Goal: Use online tool/utility: Utilize a website feature to perform a specific function

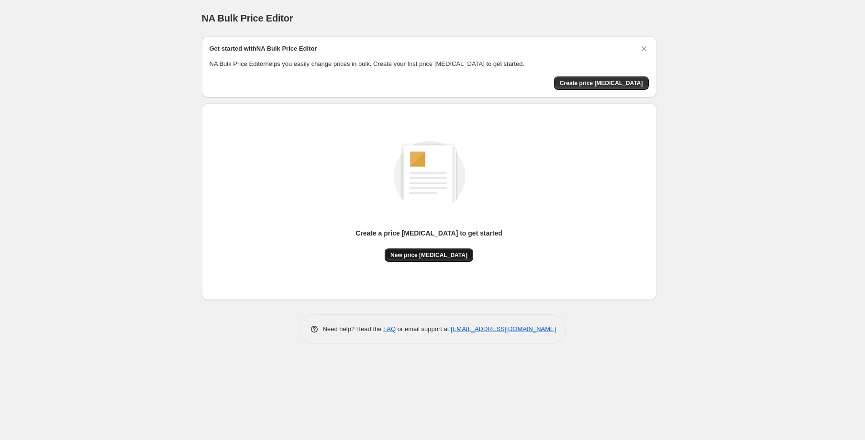
click at [411, 252] on span "New price change job" at bounding box center [428, 256] width 77 height 8
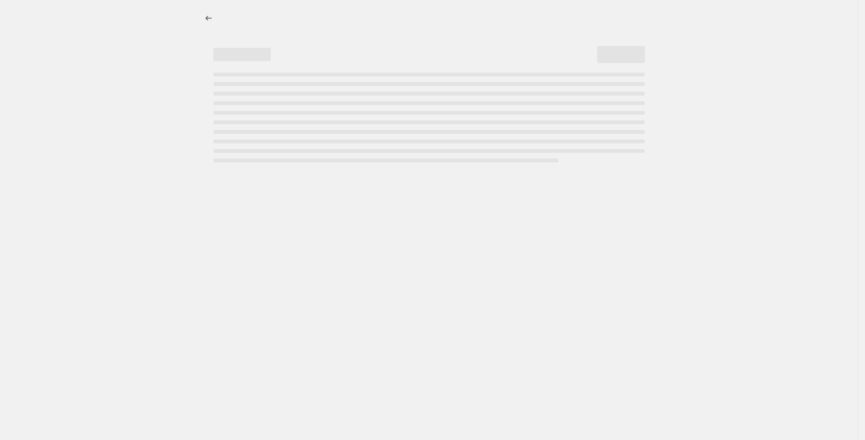
select select "percentage"
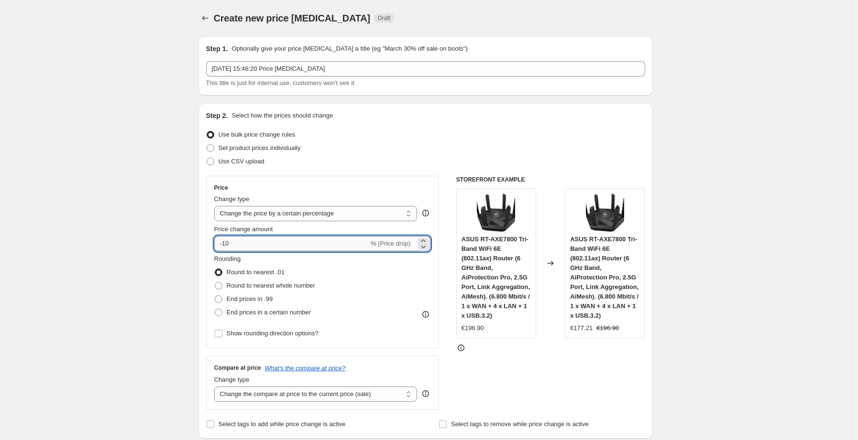
click at [283, 245] on input "-10" at bounding box center [291, 243] width 154 height 15
type input "-1"
type input "2"
click at [283, 245] on input "Price change amount" at bounding box center [308, 243] width 189 height 15
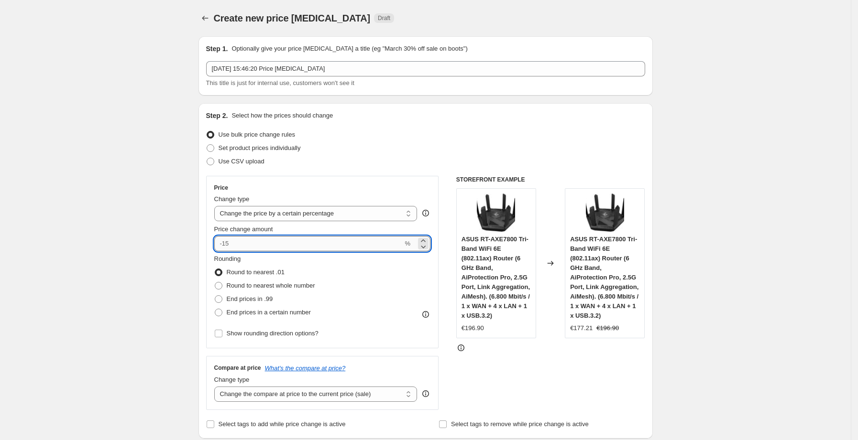
click at [266, 245] on input "Price change amount" at bounding box center [308, 243] width 189 height 15
type input "2"
type input "0"
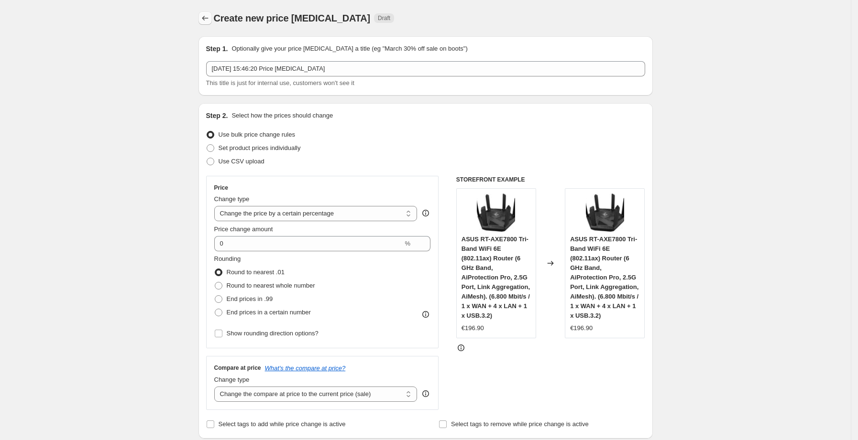
click at [207, 17] on icon "Price change jobs" at bounding box center [205, 18] width 10 height 10
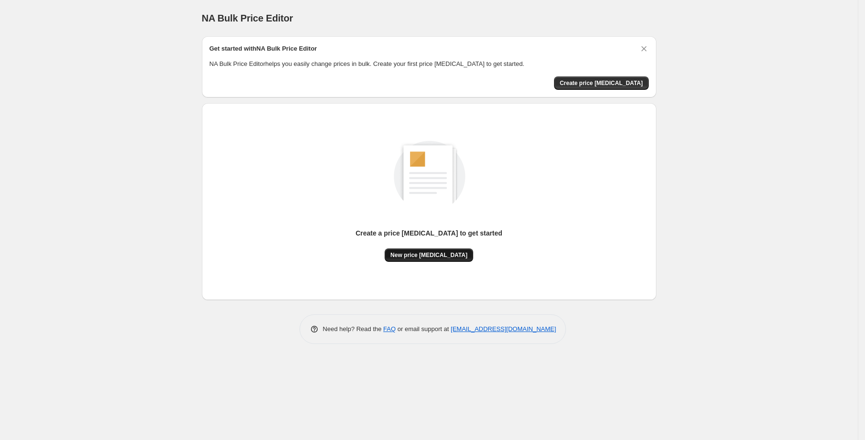
click at [427, 253] on span "New price change job" at bounding box center [428, 256] width 77 height 8
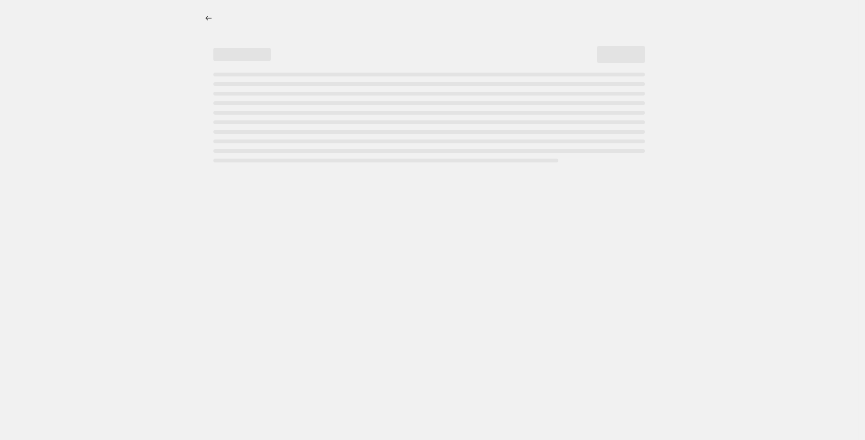
select select "percentage"
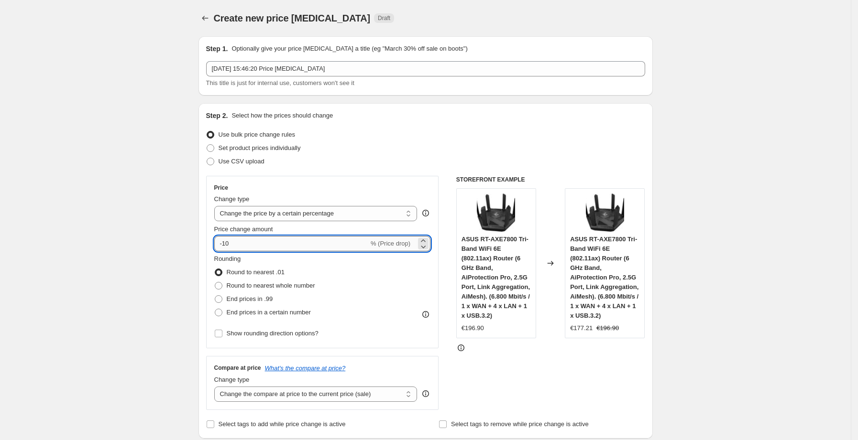
click at [309, 245] on input "-10" at bounding box center [291, 243] width 154 height 15
type input "-1"
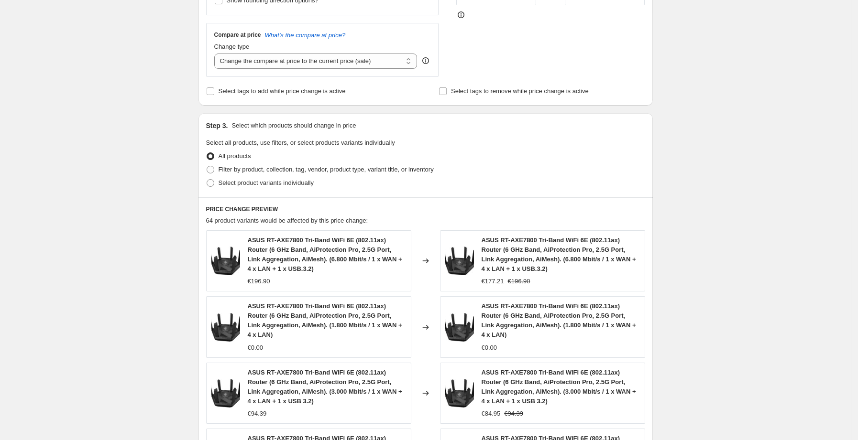
scroll to position [627, 0]
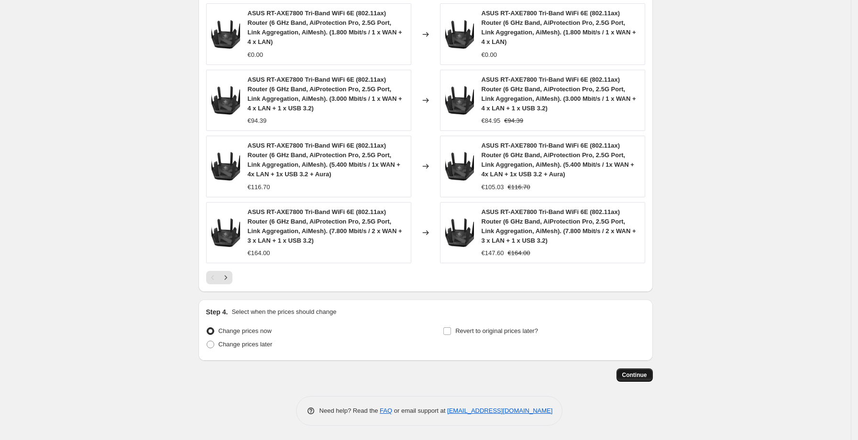
type input "-30"
click at [631, 369] on button "Continue" at bounding box center [634, 375] width 36 height 13
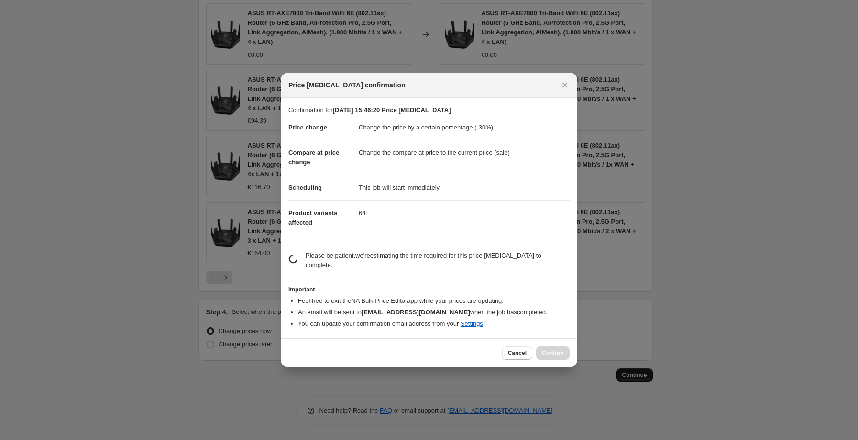
scroll to position [0, 0]
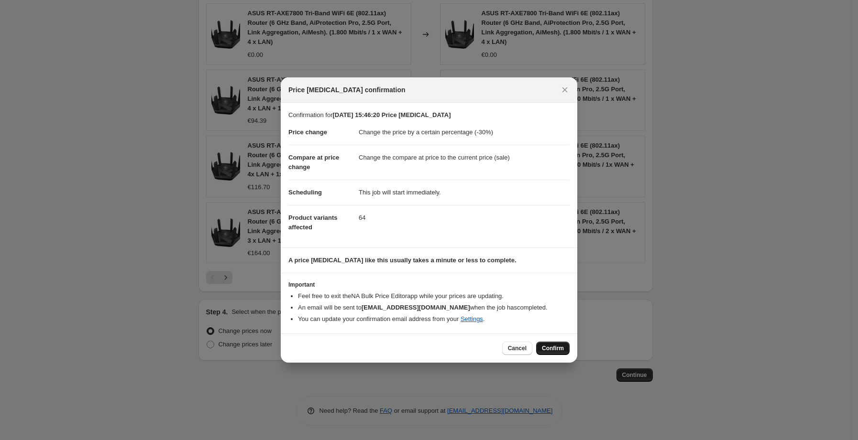
click at [557, 347] on span "Confirm" at bounding box center [553, 349] width 22 height 8
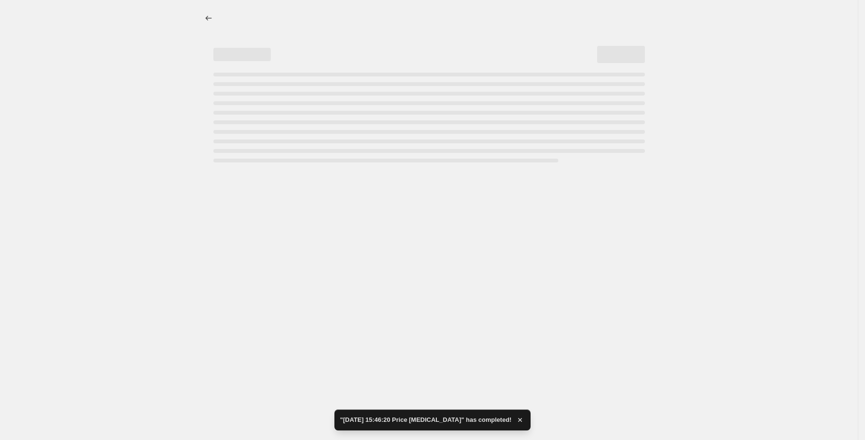
select select "percentage"
